Goal: Transaction & Acquisition: Book appointment/travel/reservation

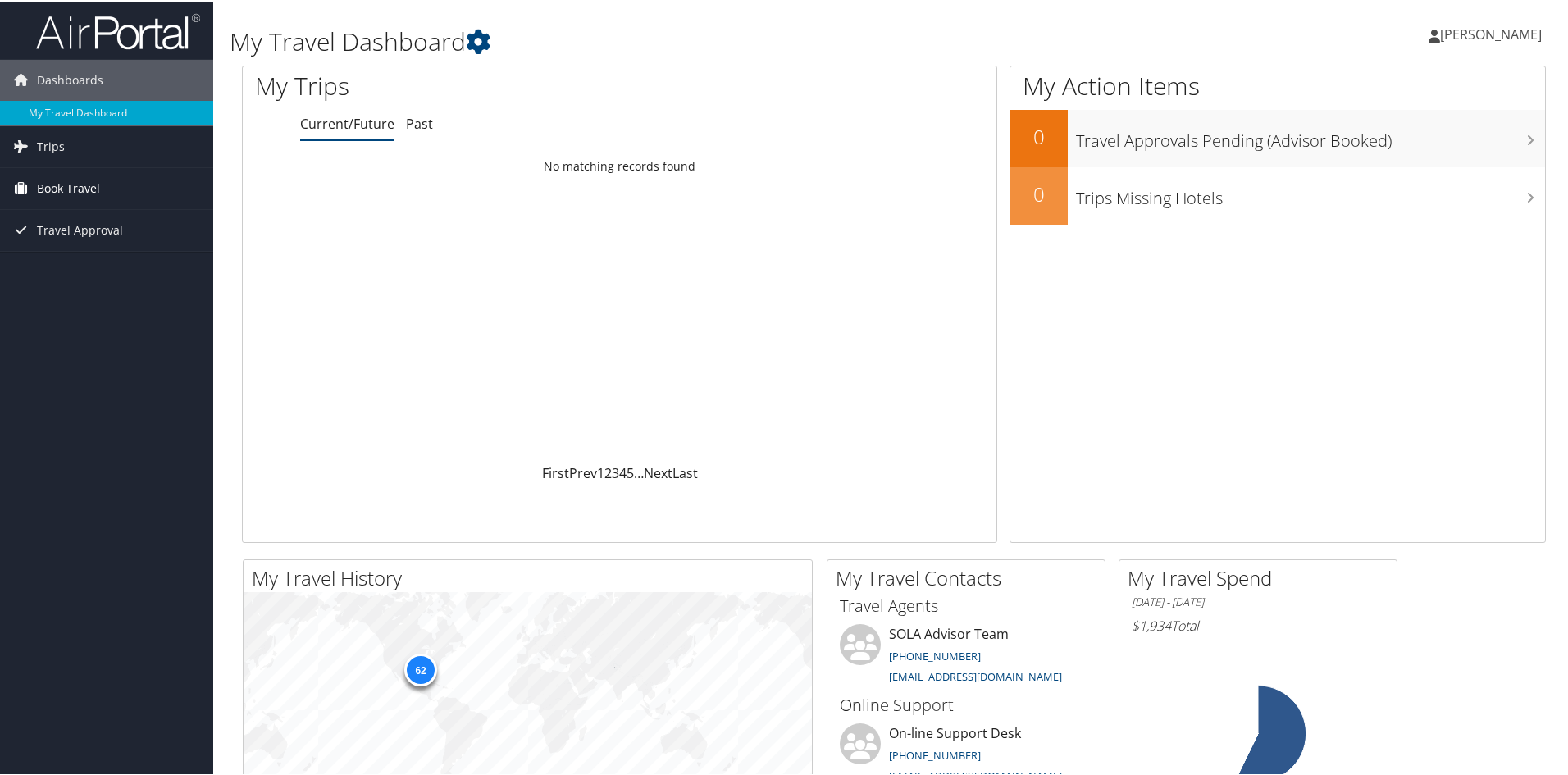
click at [84, 186] on span "Book Travel" at bounding box center [67, 187] width 63 height 41
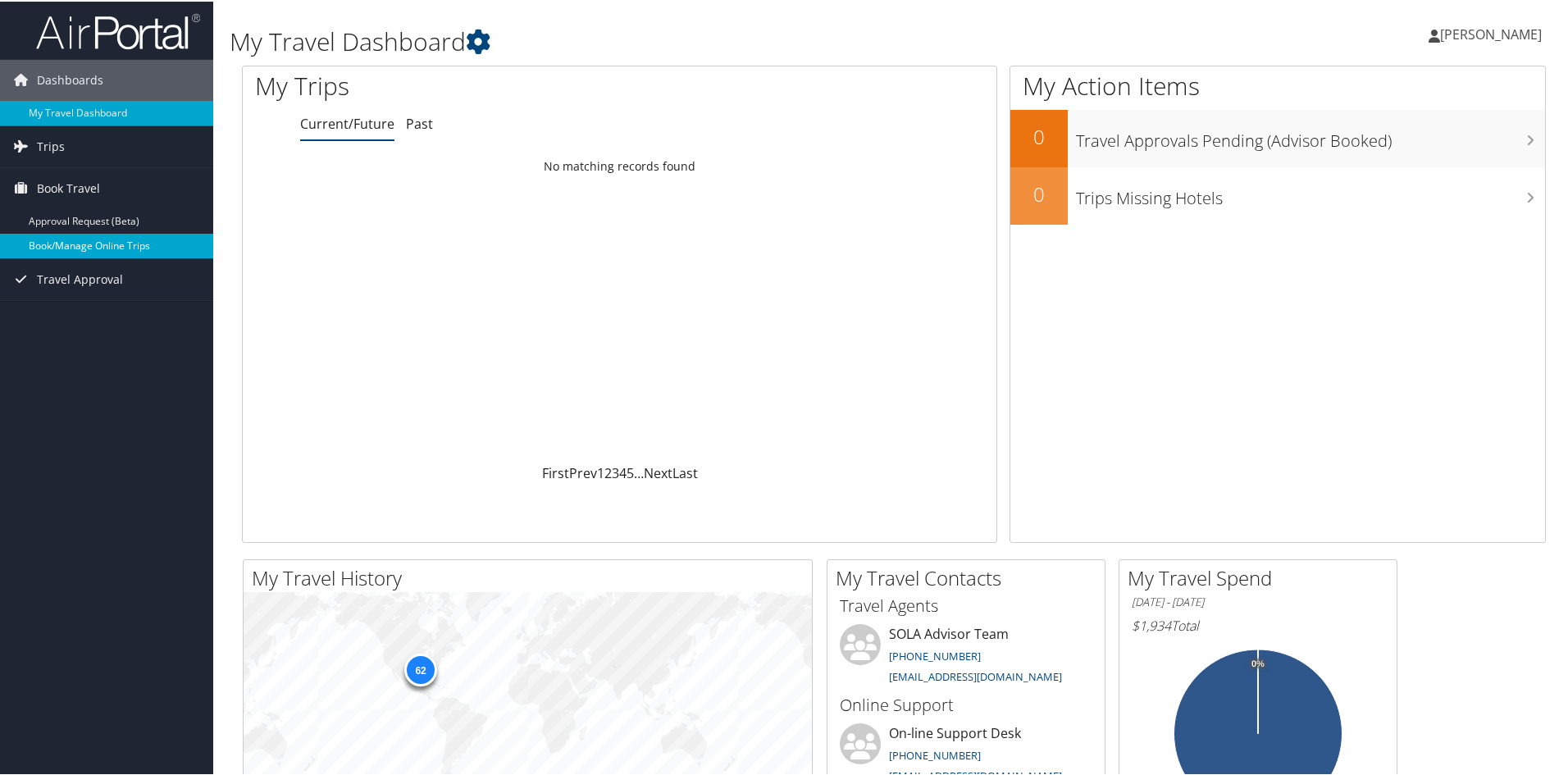
click at [87, 241] on link "Book/Manage Online Trips" at bounding box center [107, 244] width 213 height 24
click at [99, 183] on link "Book Travel" at bounding box center [107, 187] width 213 height 41
click at [110, 242] on link "Book/Manage Online Trips" at bounding box center [107, 244] width 213 height 24
